Goal: Browse casually: Explore the website without a specific task or goal

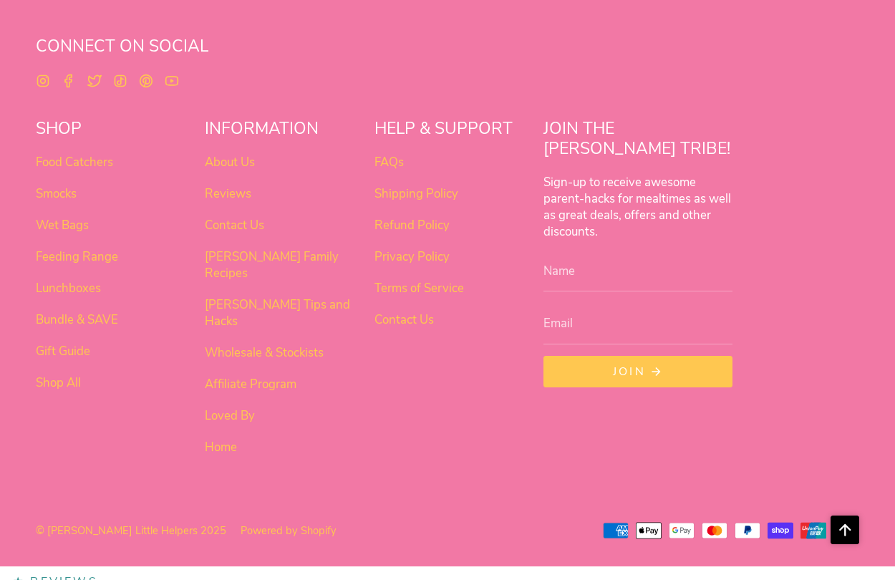
scroll to position [985, 0]
